Goal: Book appointment/travel/reservation

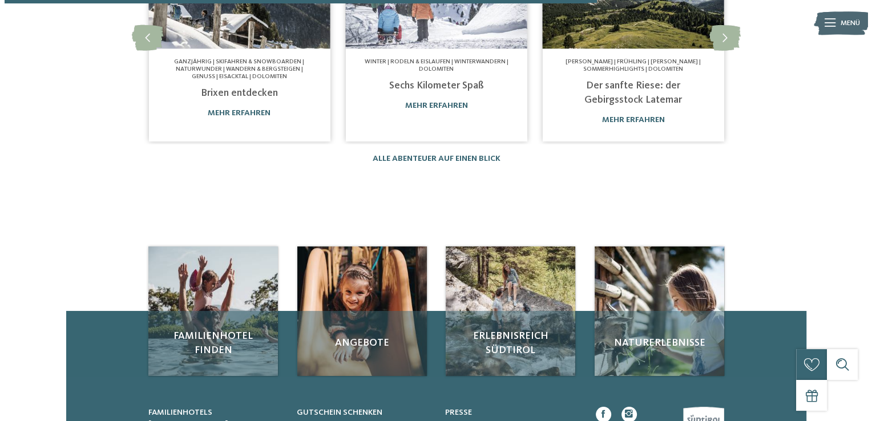
scroll to position [1084, 0]
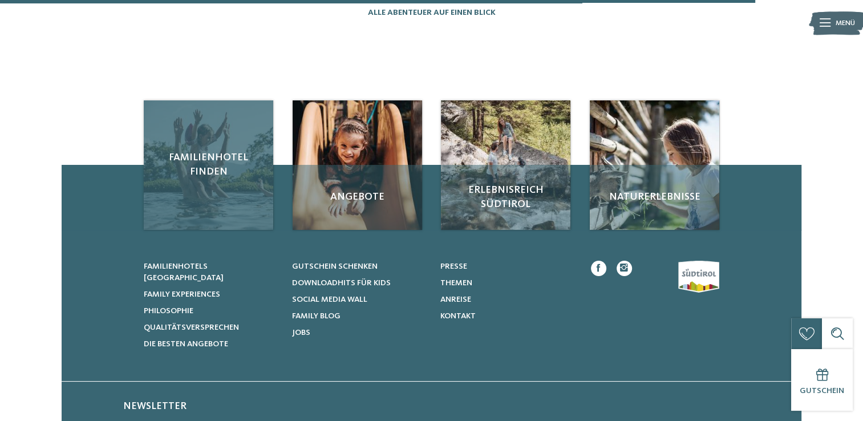
click at [203, 184] on div "Familienhotel finden" at bounding box center [209, 165] width 130 height 130
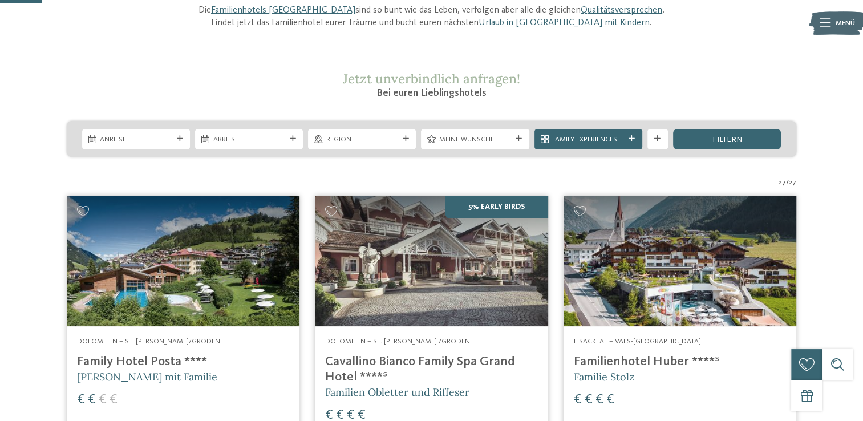
scroll to position [171, 0]
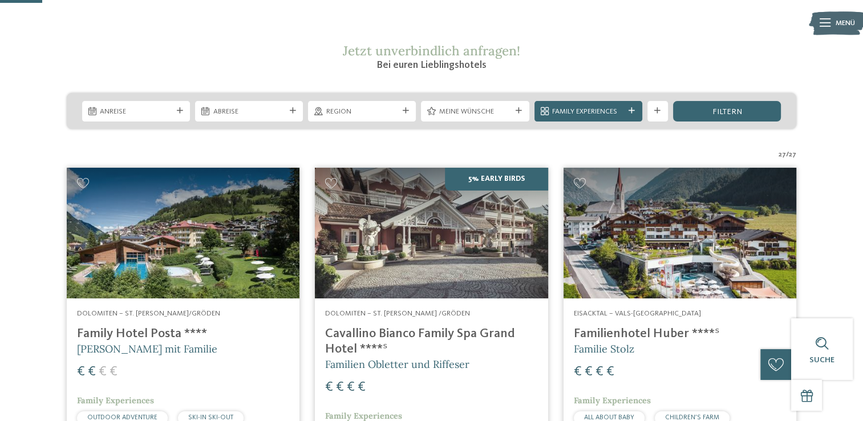
click at [142, 112] on span "Anreise" at bounding box center [136, 112] width 72 height 10
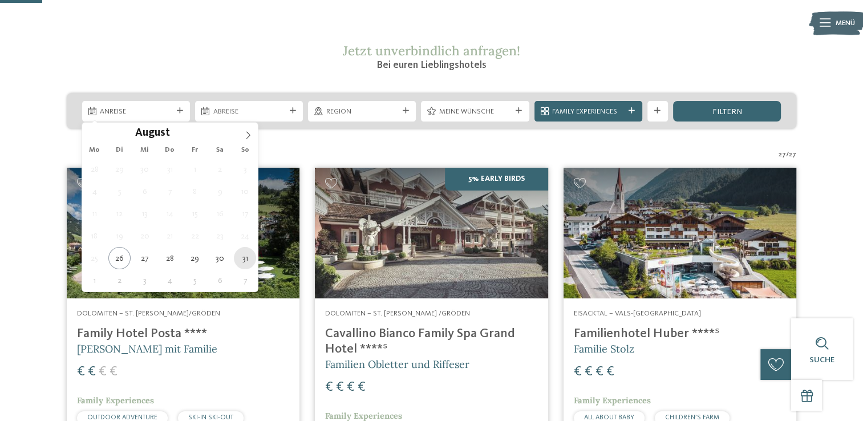
type div "[DATE]"
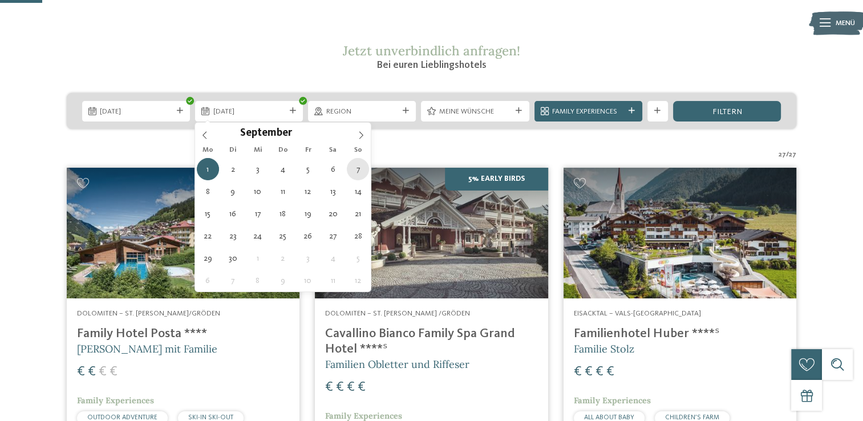
type div "[DATE]"
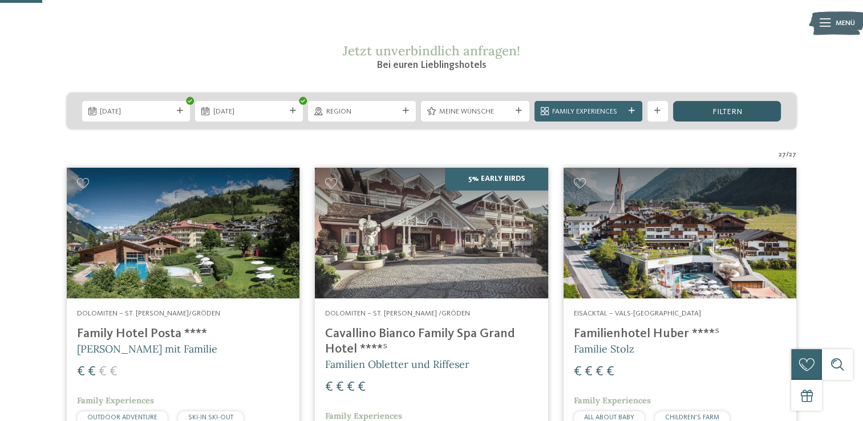
click at [732, 115] on span "filtern" at bounding box center [727, 112] width 30 height 8
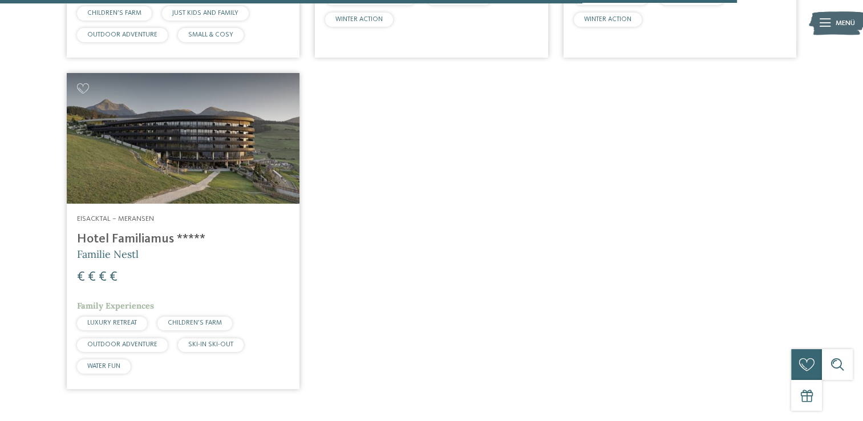
scroll to position [3127, 0]
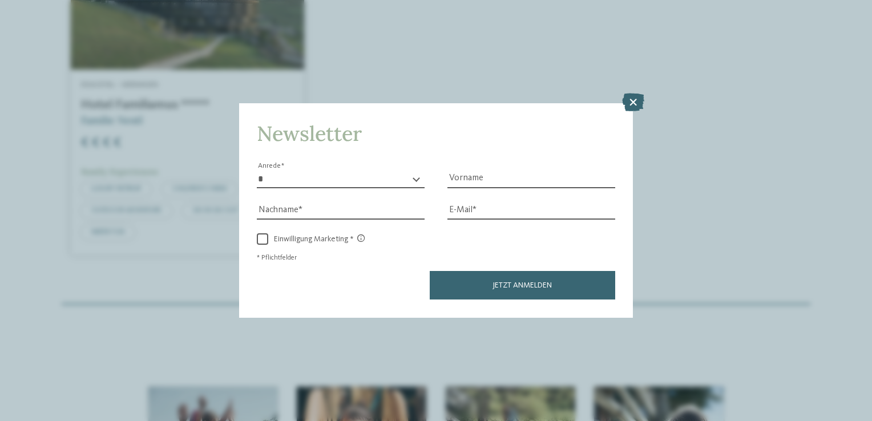
click at [641, 104] on icon at bounding box center [633, 103] width 22 height 18
